Goal: Information Seeking & Learning: Check status

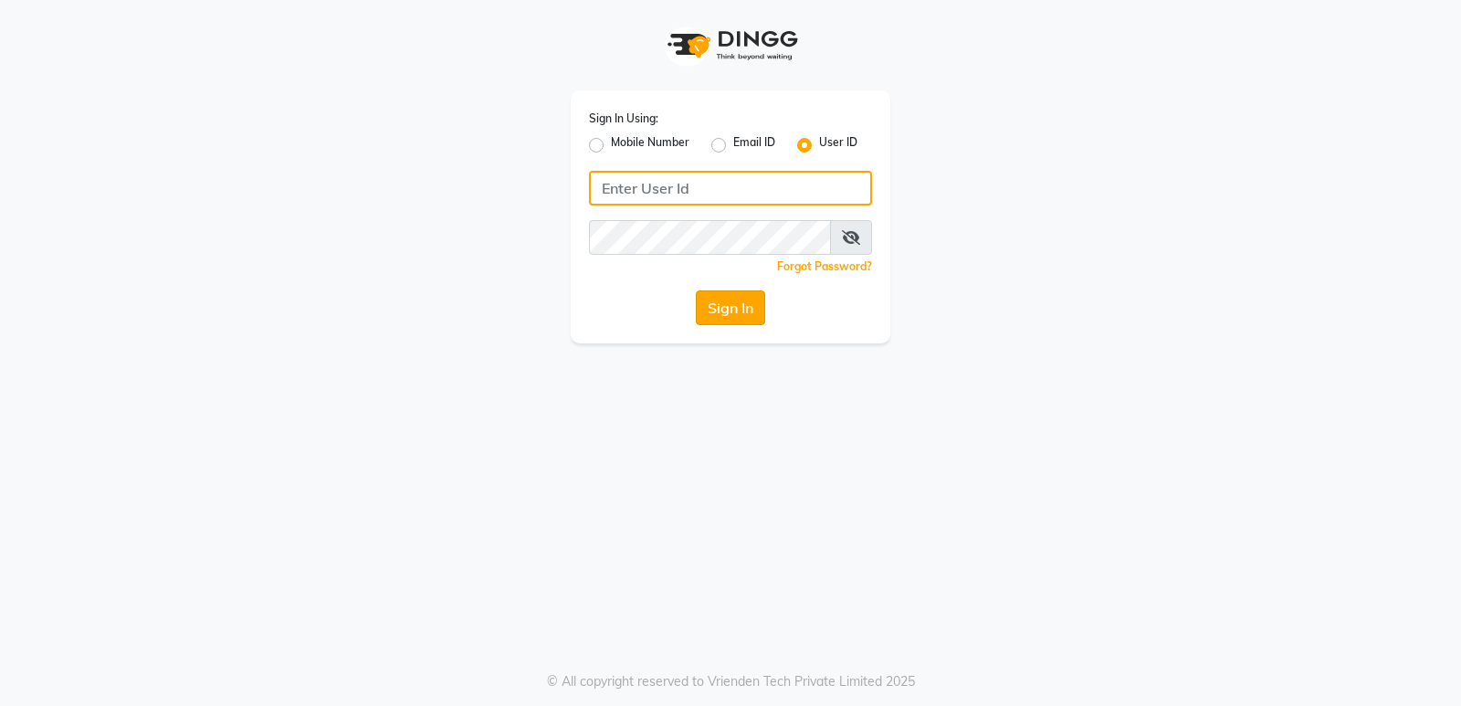
type input "thepaintbox"
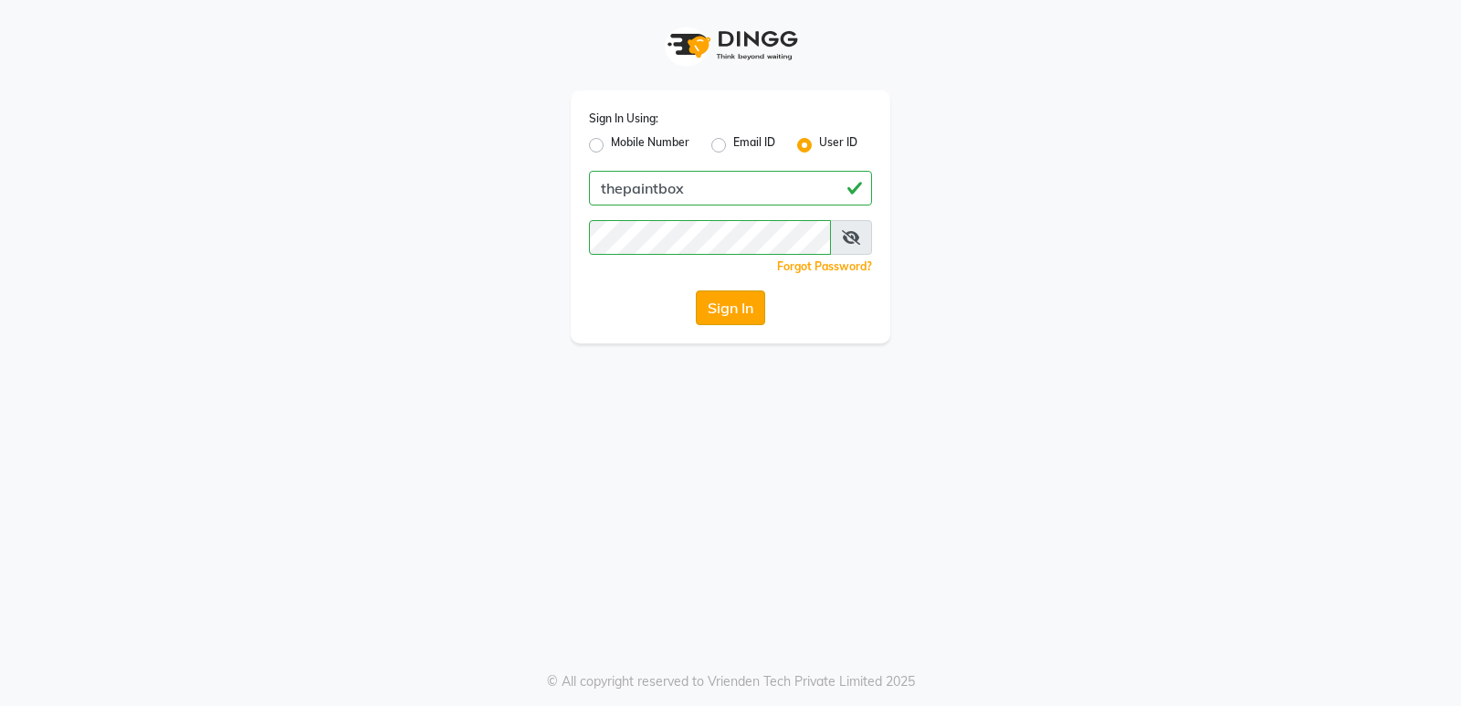
click at [737, 309] on button "Sign In" at bounding box center [730, 307] width 69 height 35
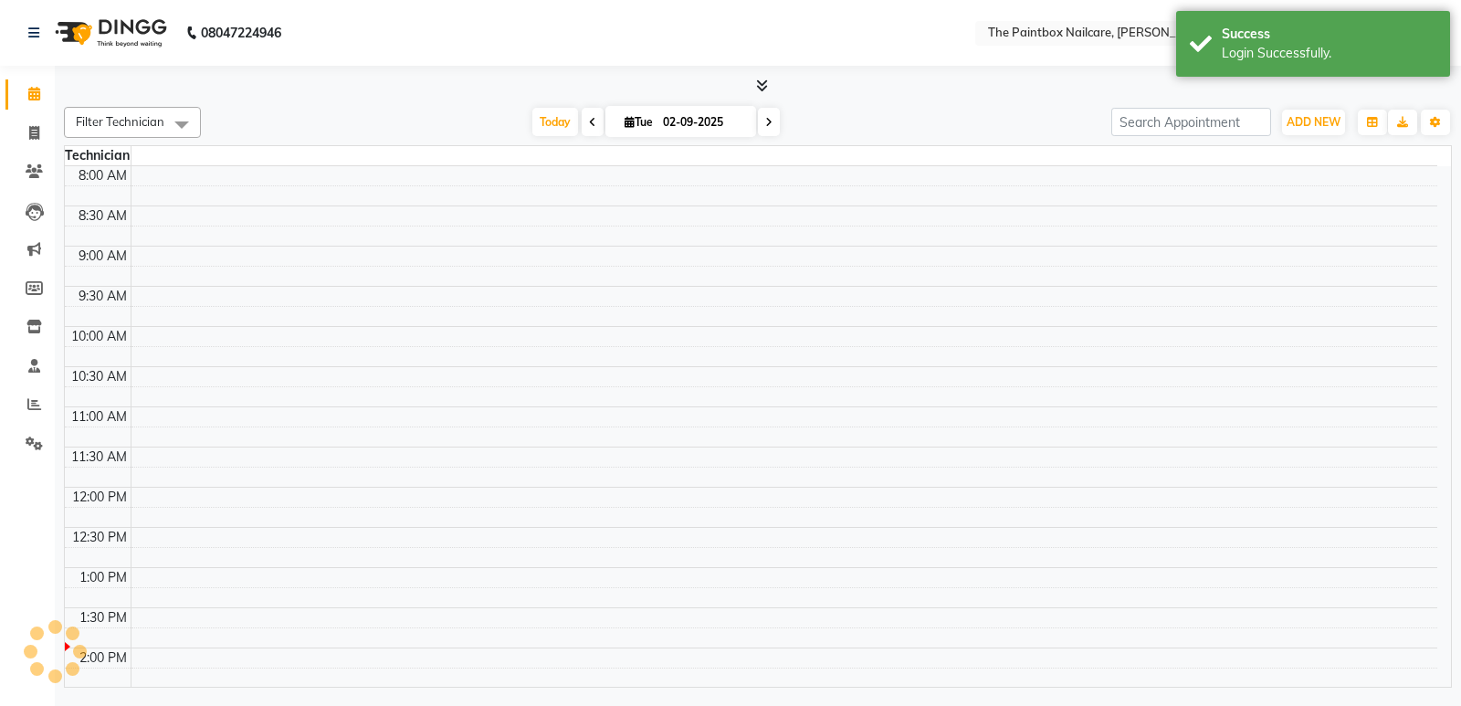
select select "en"
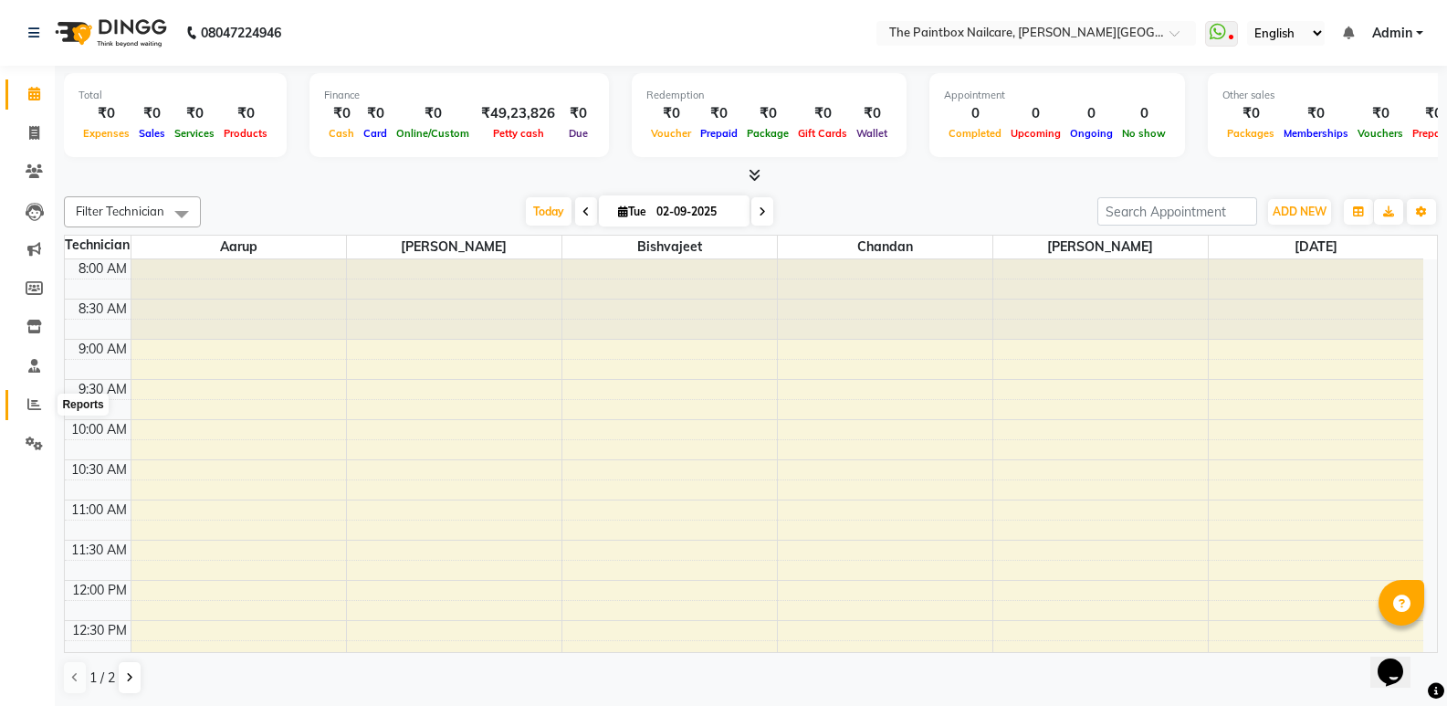
click at [36, 407] on icon at bounding box center [34, 404] width 14 height 14
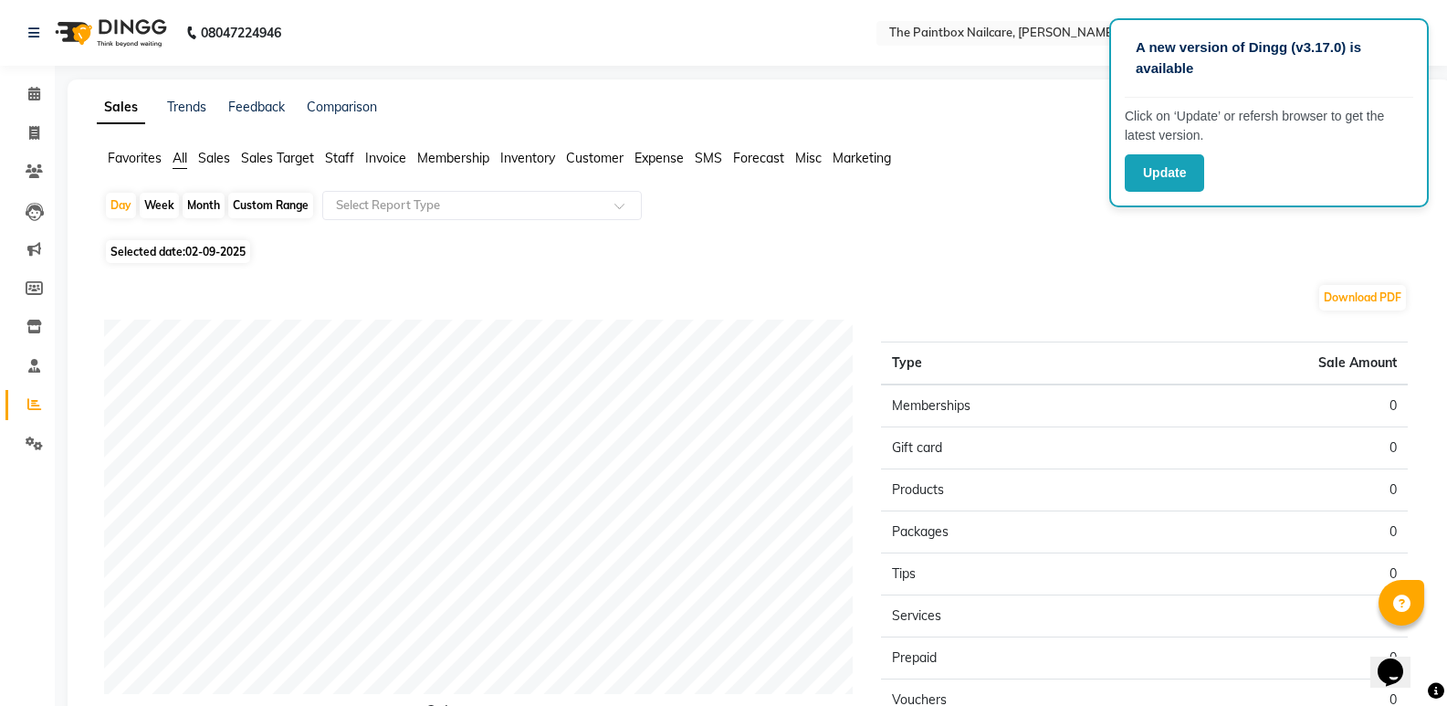
click at [210, 206] on div "Month" at bounding box center [204, 206] width 42 height 26
select select "9"
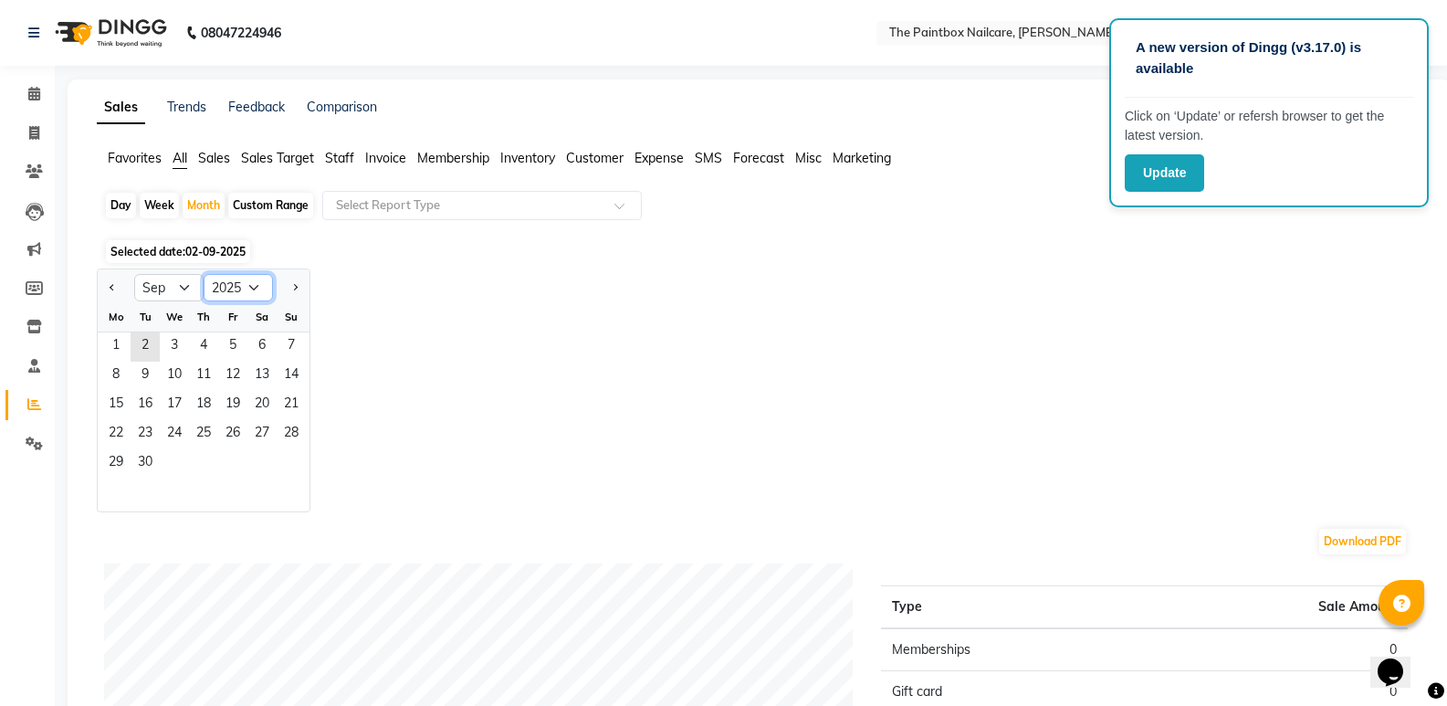
click at [233, 291] on select "2015 2016 2017 2018 2019 2020 2021 2022 2023 2024 2025 2026 2027 2028 2029 2030…" at bounding box center [238, 287] width 69 height 27
select select "2024"
click at [204, 274] on select "2015 2016 2017 2018 2019 2020 2021 2022 2023 2024 2025 2026 2027 2028 2029 2030…" at bounding box center [238, 287] width 69 height 27
click at [161, 286] on select "Jan Feb Mar Apr May Jun [DATE] Aug Sep Oct Nov Dec" at bounding box center [168, 287] width 69 height 27
select select "10"
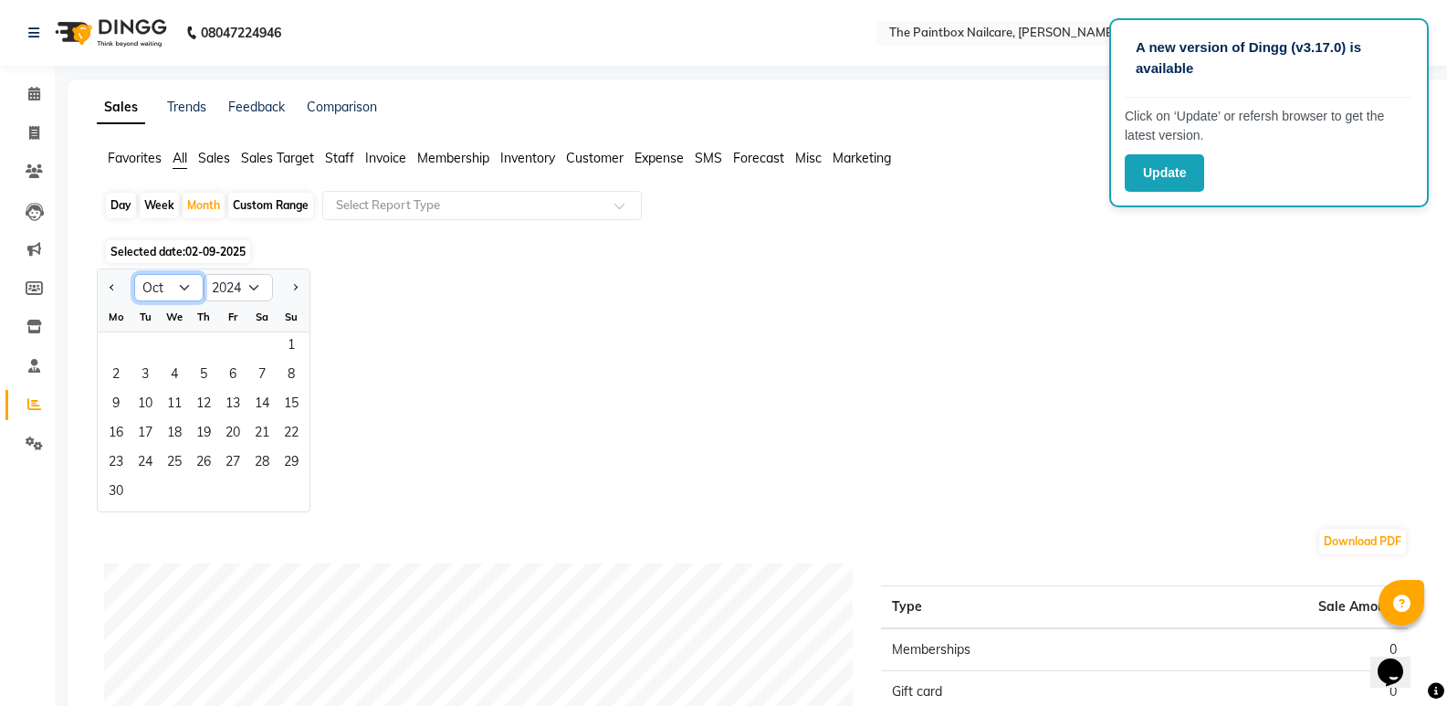
click at [134, 274] on select "Jan Feb Mar Apr May Jun [DATE] Aug Sep Oct Nov Dec" at bounding box center [168, 287] width 69 height 27
click at [142, 342] on span "1" at bounding box center [145, 346] width 29 height 29
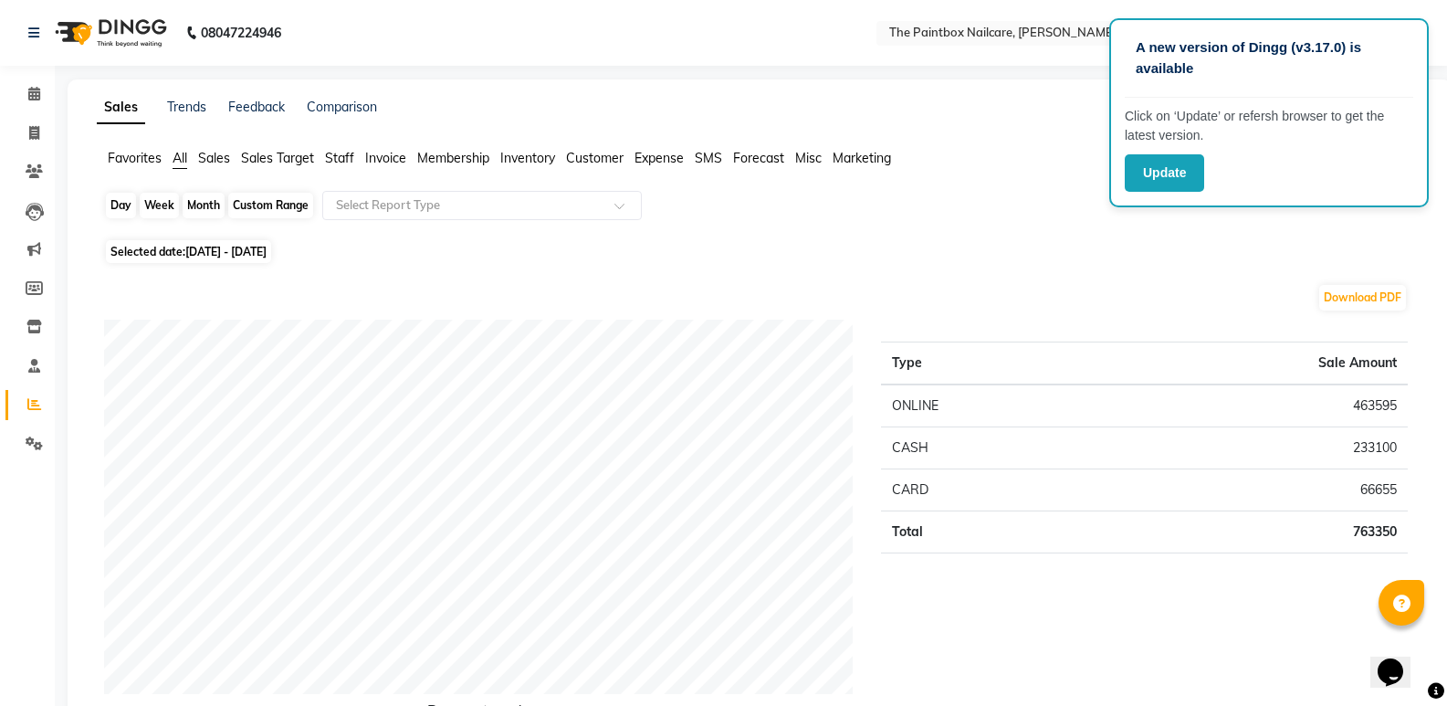
click at [200, 207] on div "Month" at bounding box center [204, 206] width 42 height 26
select select "10"
select select "2024"
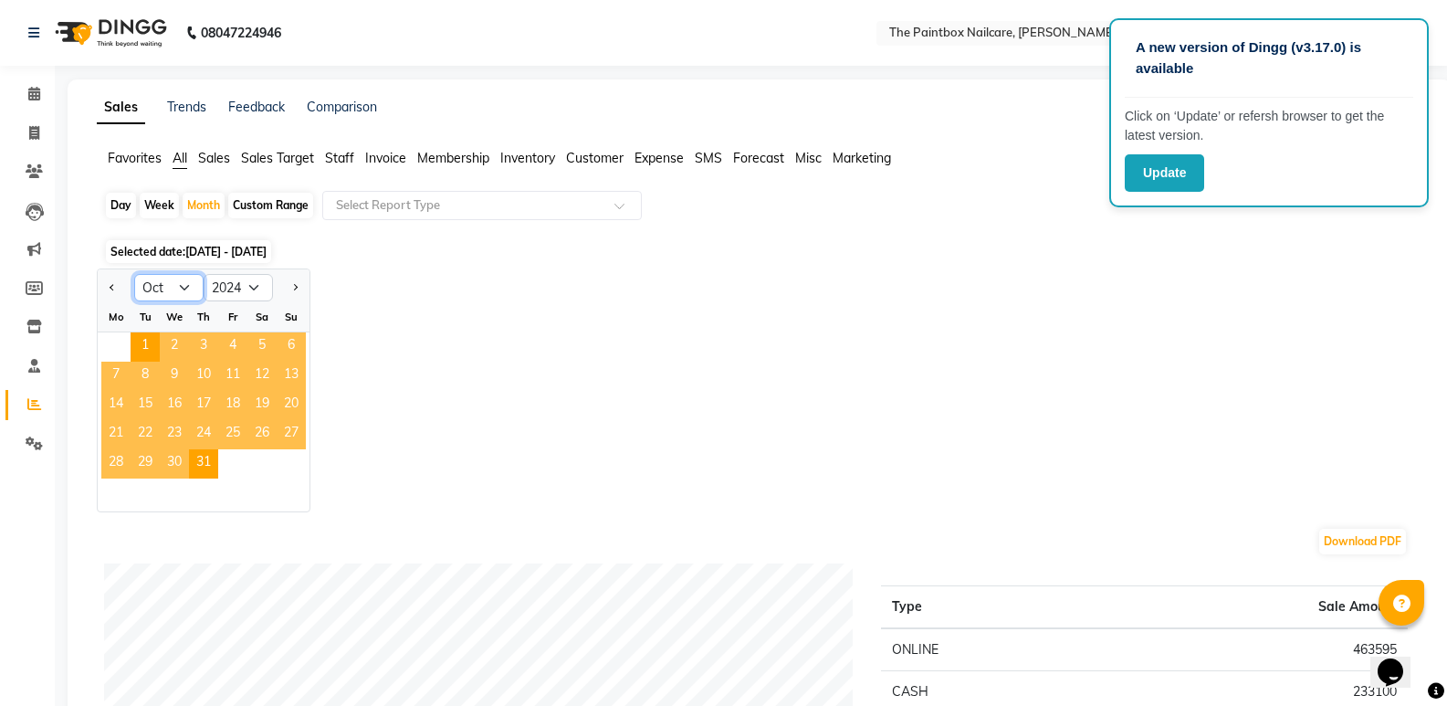
click at [178, 282] on select "Jan Feb Mar Apr May Jun [DATE] Aug Sep Oct Nov Dec" at bounding box center [168, 287] width 69 height 27
click at [134, 274] on select "Jan Feb Mar Apr May Jun [DATE] Aug Sep Oct Nov Dec" at bounding box center [168, 287] width 69 height 27
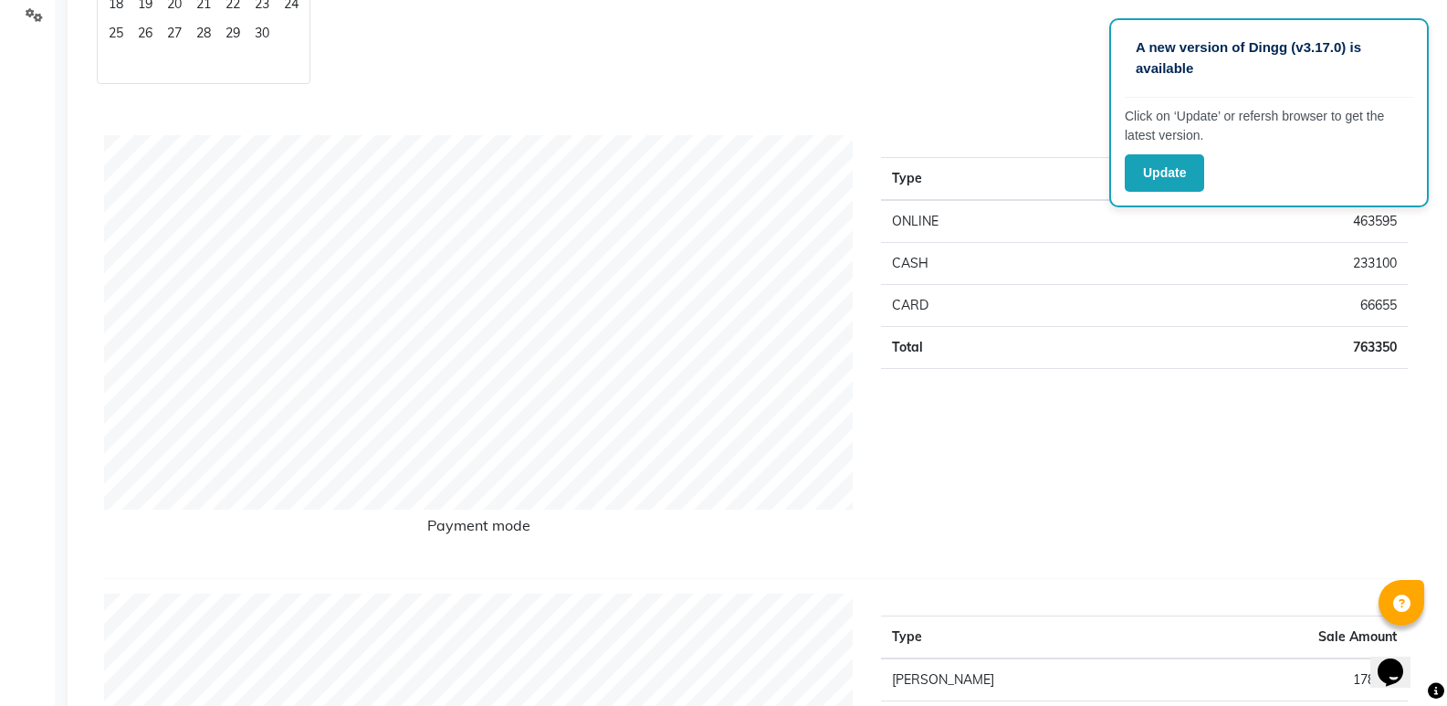
scroll to position [274, 0]
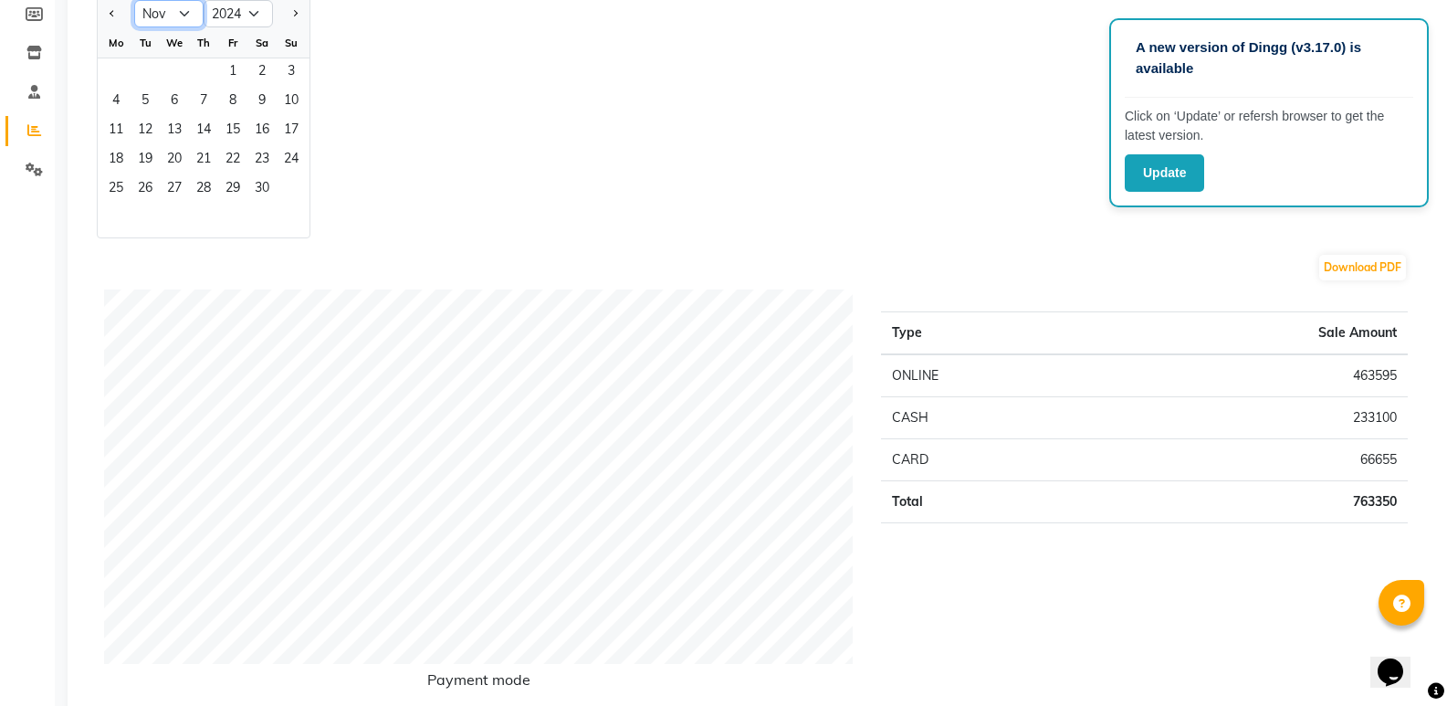
click at [185, 12] on select "Jan Feb Mar Apr May Jun [DATE] Aug Sep Oct Nov Dec" at bounding box center [168, 13] width 69 height 27
select select "12"
click at [134, 0] on select "Jan Feb Mar Apr May Jun [DATE] Aug Sep Oct Nov Dec" at bounding box center [168, 13] width 69 height 27
click at [1183, 182] on button "Update" at bounding box center [1164, 172] width 79 height 37
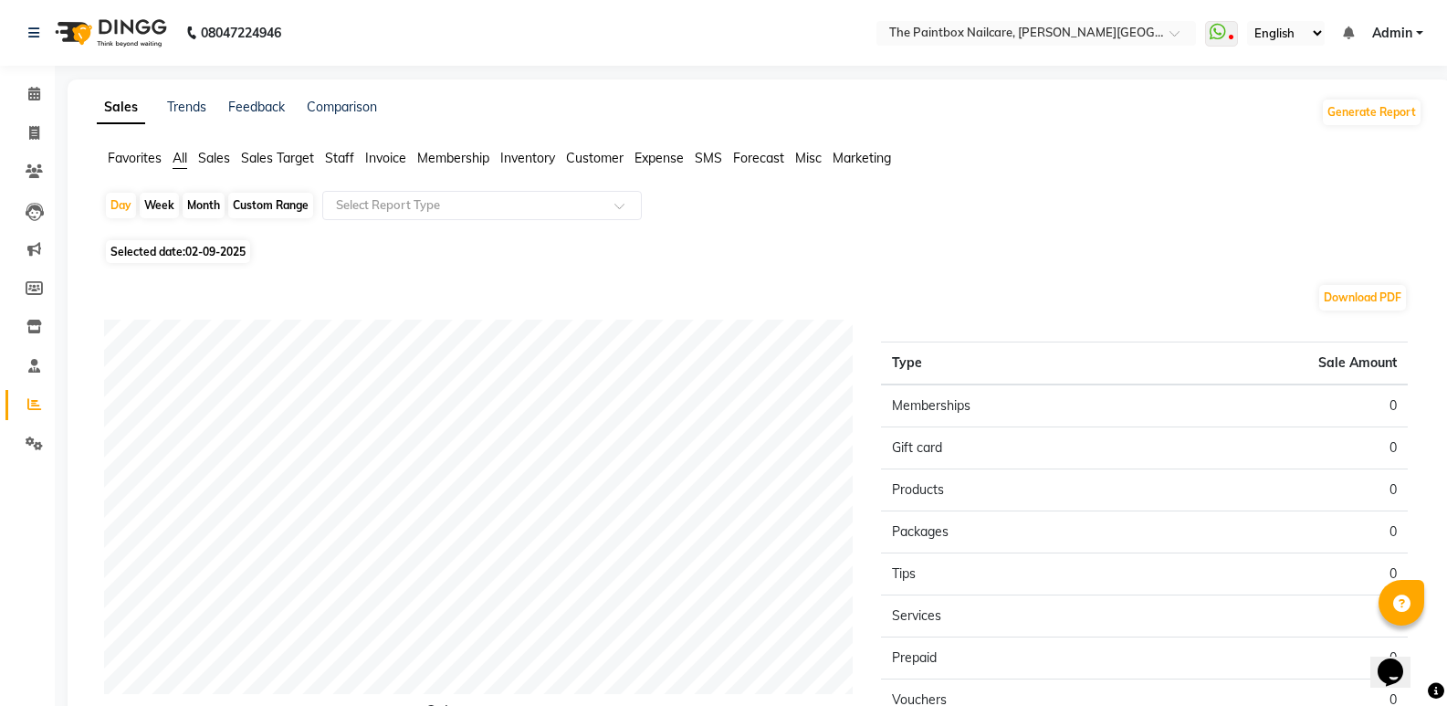
click at [216, 206] on div "Month" at bounding box center [204, 206] width 42 height 26
select select "9"
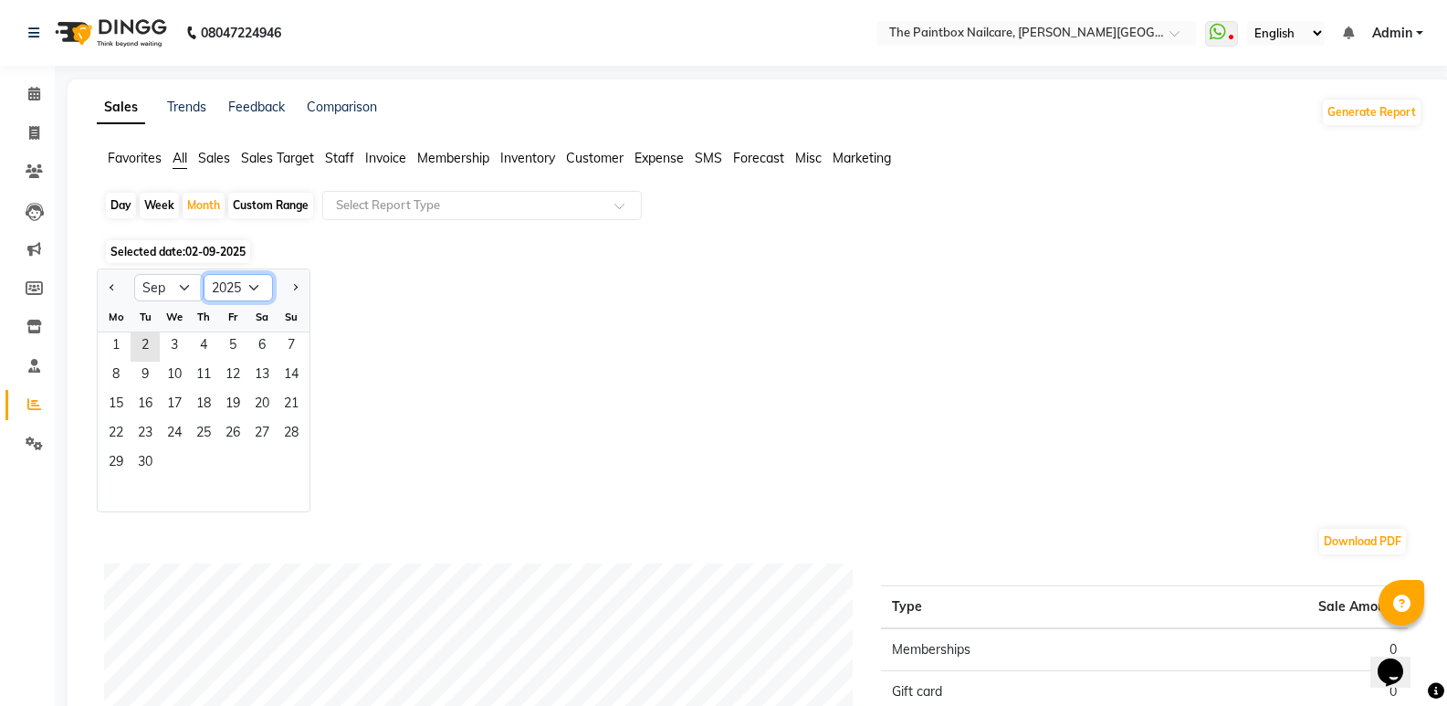
click at [254, 298] on select "2015 2016 2017 2018 2019 2020 2021 2022 2023 2024 2025 2026 2027 2028 2029 2030…" at bounding box center [238, 287] width 69 height 27
select select "2024"
click at [204, 274] on select "2015 2016 2017 2018 2019 2020 2021 2022 2023 2024 2025 2026 2027 2028 2029 2030…" at bounding box center [238, 287] width 69 height 27
click at [173, 295] on select "Jan Feb Mar Apr May Jun [DATE] Aug Sep Oct Nov Dec" at bounding box center [168, 287] width 69 height 27
select select "11"
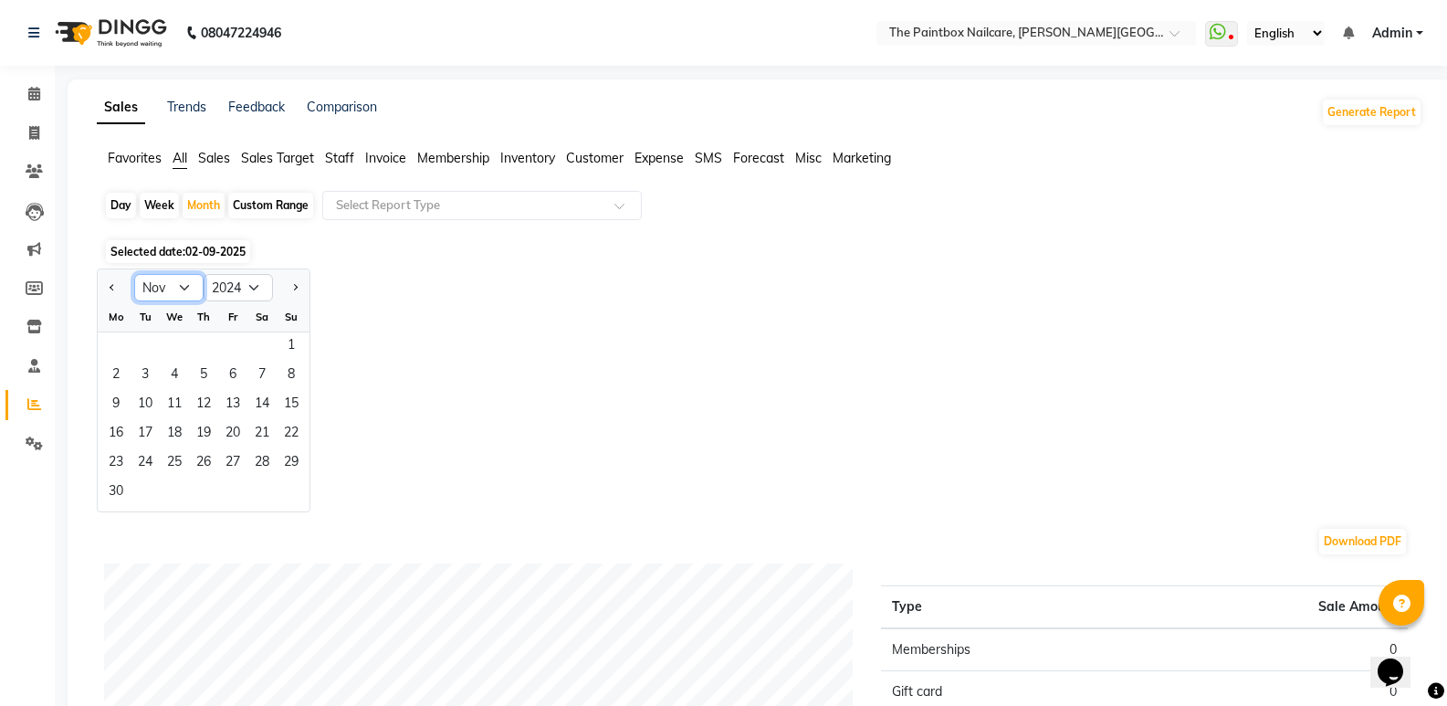
click at [134, 274] on select "Jan Feb Mar Apr May Jun [DATE] Aug Sep Oct Nov Dec" at bounding box center [168, 287] width 69 height 27
click at [184, 284] on select "Jan Feb Mar Apr May Jun [DATE] Aug Sep Oct Nov Dec" at bounding box center [168, 287] width 69 height 27
click at [239, 298] on select "2014 2015 2016 2017 2018 2019 2020 2021 2022 2023 2024 2025 2026 2027 2028 2029…" at bounding box center [238, 287] width 69 height 27
select select "2025"
click at [204, 274] on select "2014 2015 2016 2017 2018 2019 2020 2021 2022 2023 2024 2025 2026 2027 2028 2029…" at bounding box center [238, 287] width 69 height 27
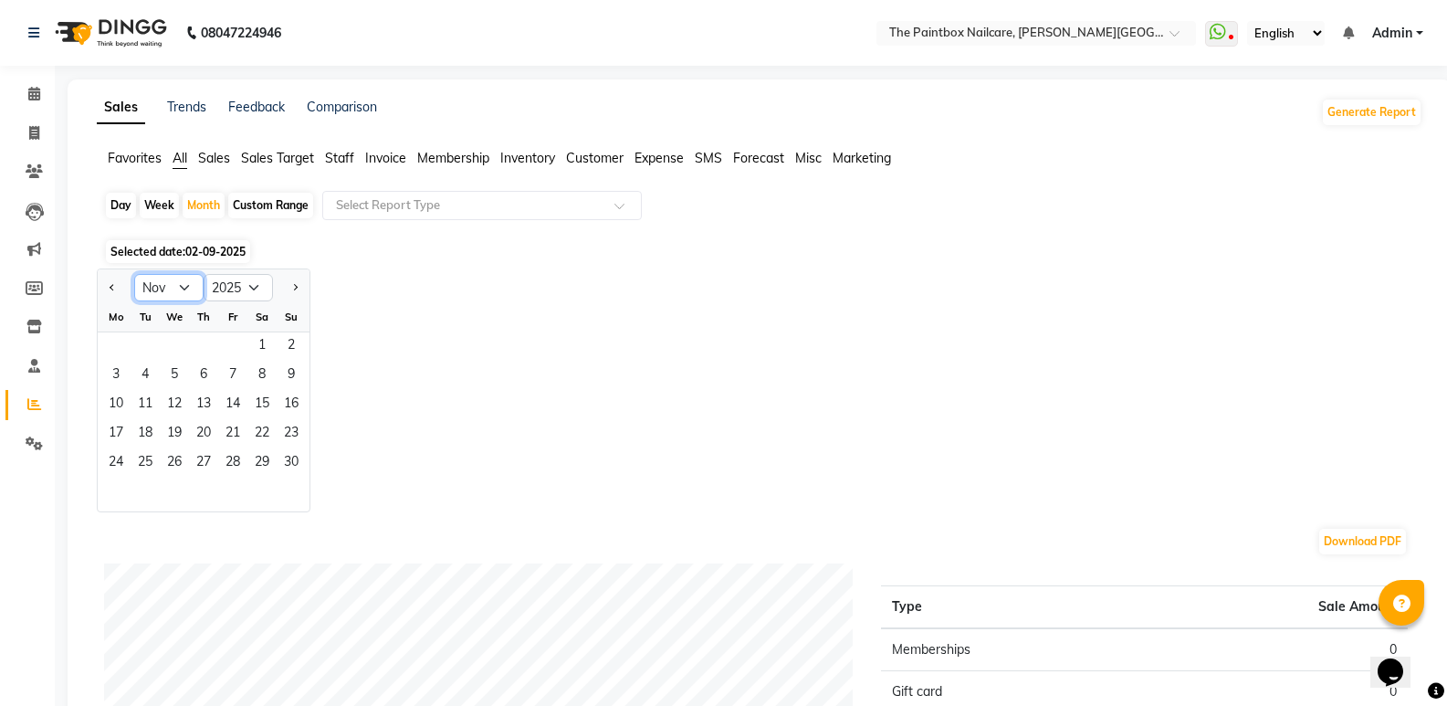
click at [157, 289] on select "Jan Feb Mar Apr May Jun [DATE] Aug Sep Oct Nov Dec" at bounding box center [168, 287] width 69 height 27
select select "8"
click at [134, 274] on select "Jan Feb Mar Apr May Jun [DATE] Aug Sep Oct Nov Dec" at bounding box center [168, 287] width 69 height 27
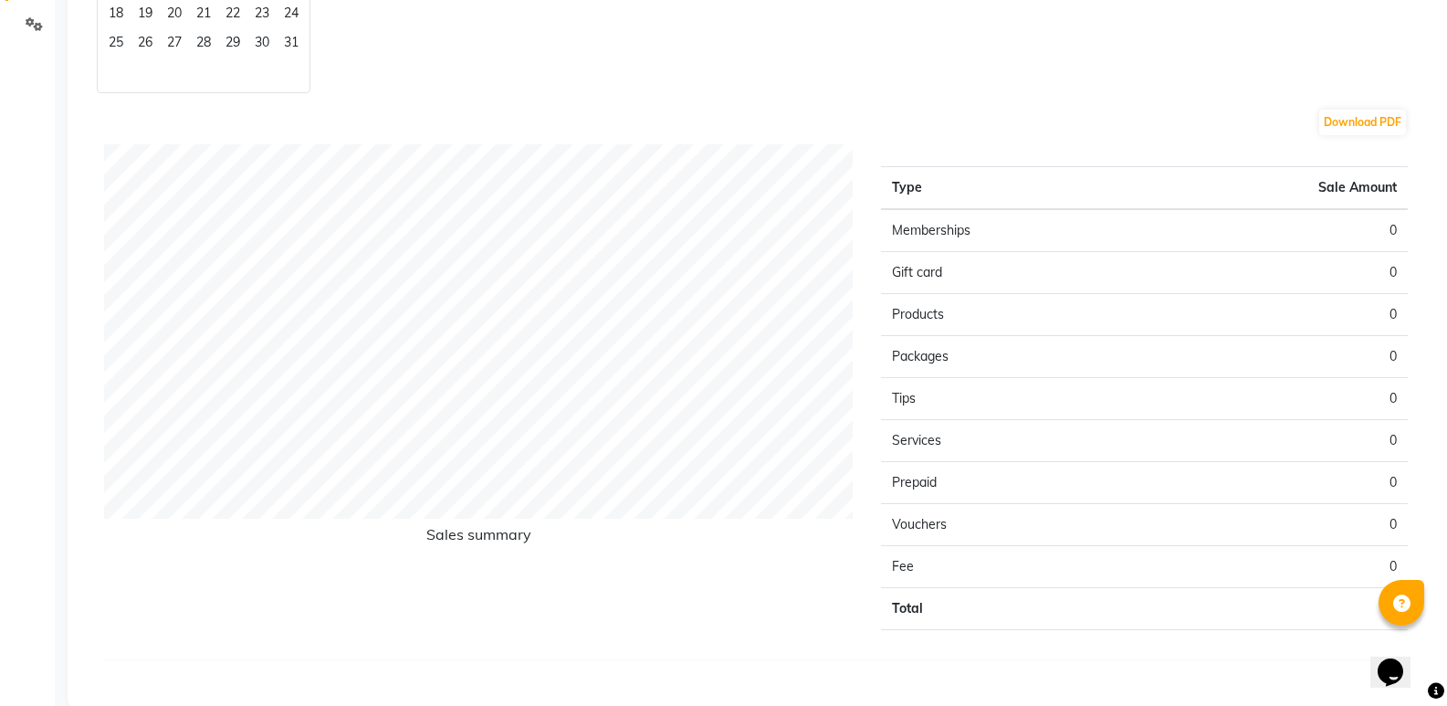
scroll to position [448, 0]
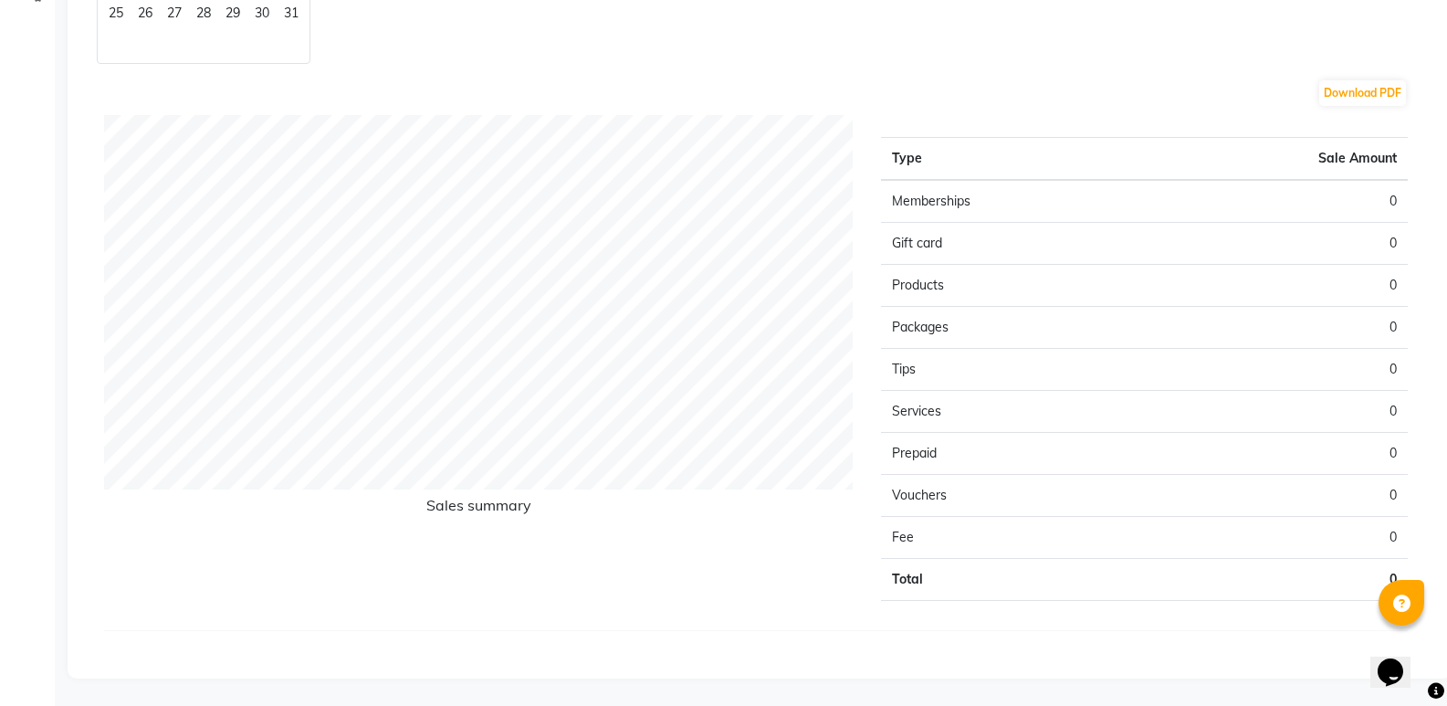
click at [835, 569] on div "Sales summary" at bounding box center [478, 365] width 777 height 500
click at [836, 566] on div "Sales summary" at bounding box center [478, 365] width 777 height 500
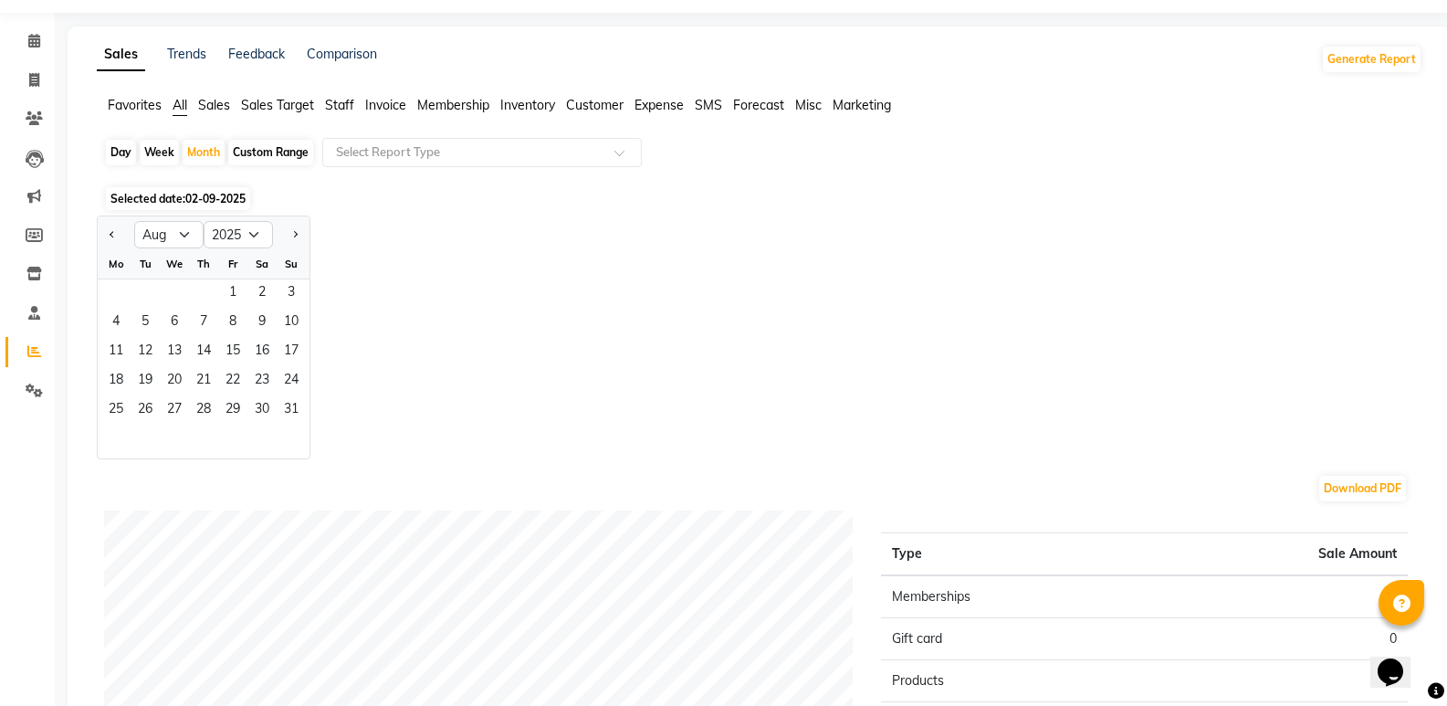
scroll to position [0, 0]
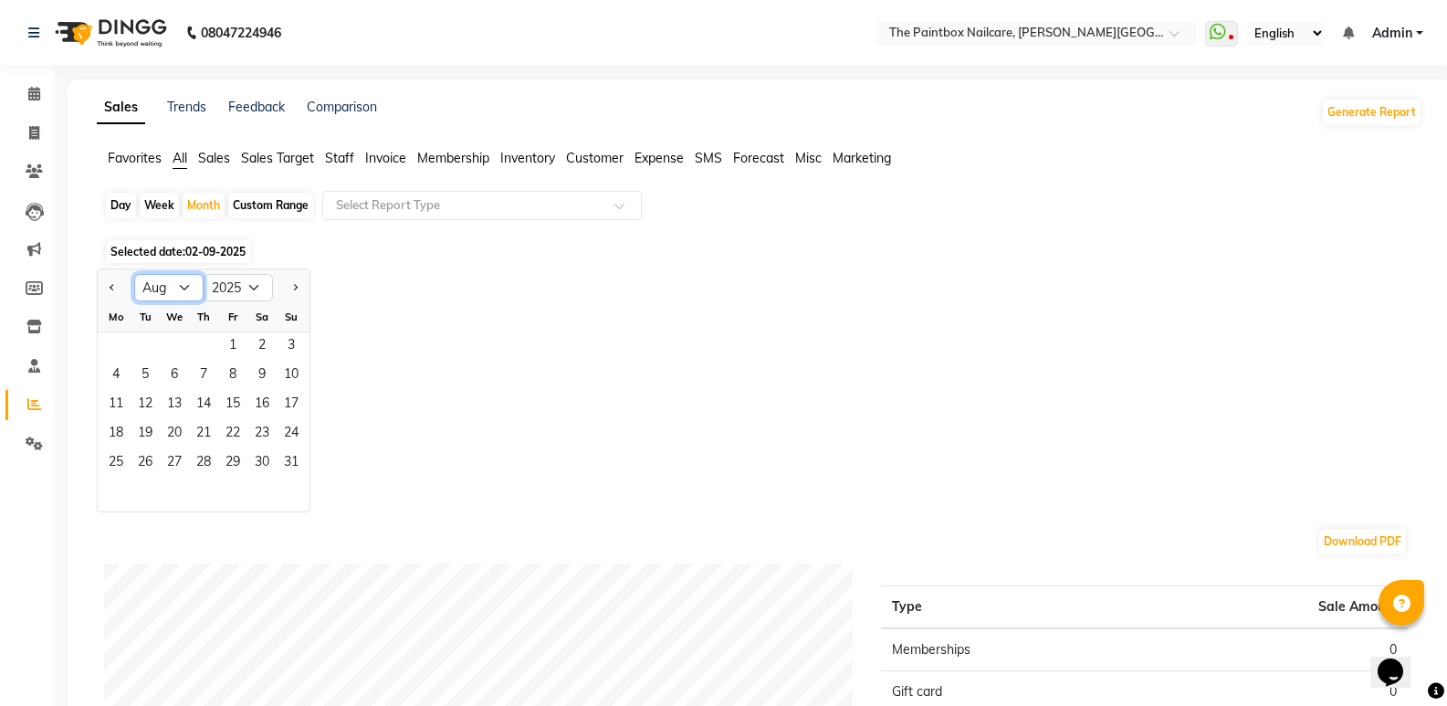
click at [172, 285] on select "Jan Feb Mar Apr May Jun [DATE] Aug Sep Oct Nov Dec" at bounding box center [168, 287] width 69 height 27
click at [134, 274] on select "Jan Feb Mar Apr May Jun [DATE] Aug Sep Oct Nov Dec" at bounding box center [168, 287] width 69 height 27
click at [244, 345] on span "1" at bounding box center [232, 346] width 29 height 29
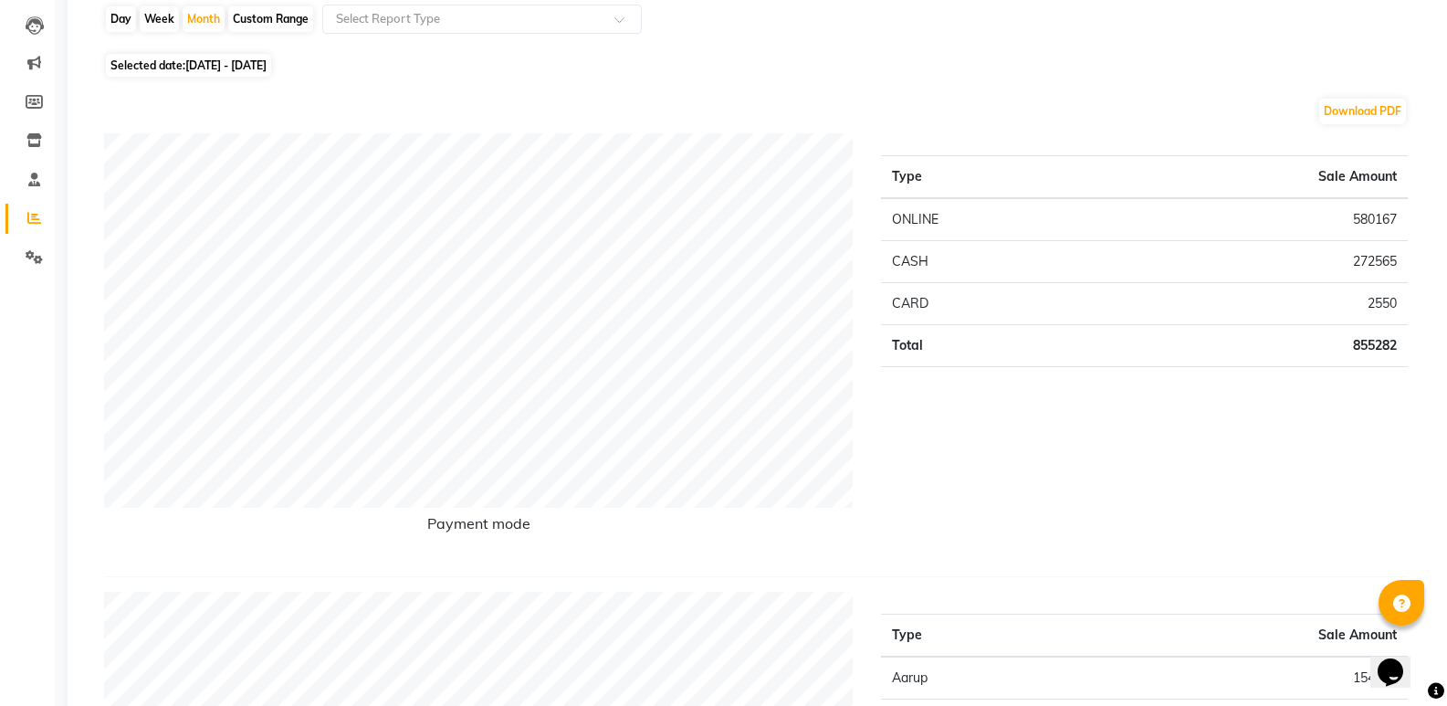
scroll to position [183, 0]
click at [196, 26] on div "Month" at bounding box center [204, 23] width 42 height 26
select select "8"
select select "2025"
